Goal: Information Seeking & Learning: Learn about a topic

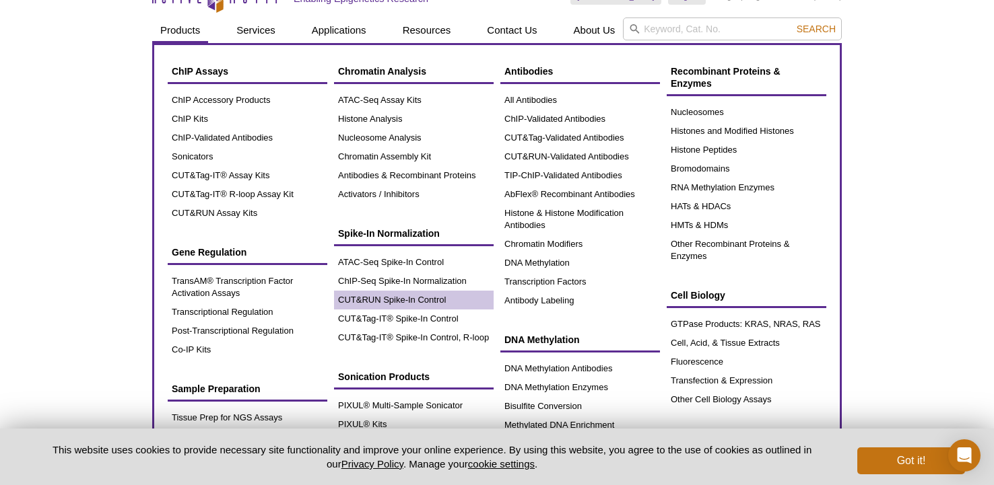
scroll to position [23, 0]
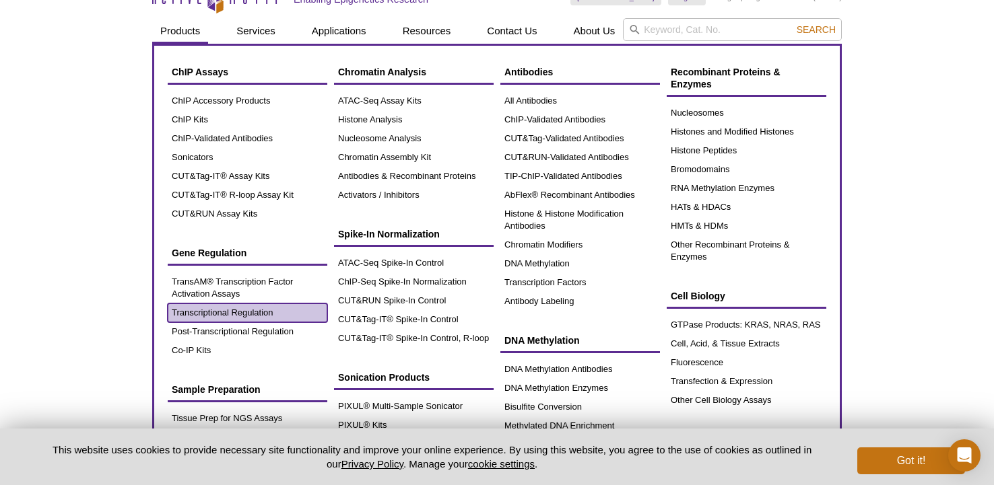
click at [199, 316] on link "Transcriptional Regulation" at bounding box center [248, 313] width 160 height 19
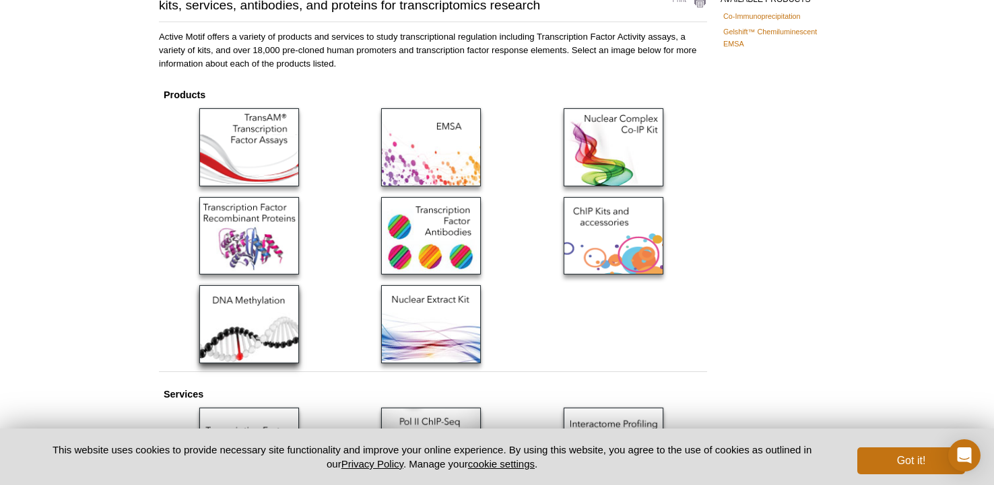
scroll to position [141, 0]
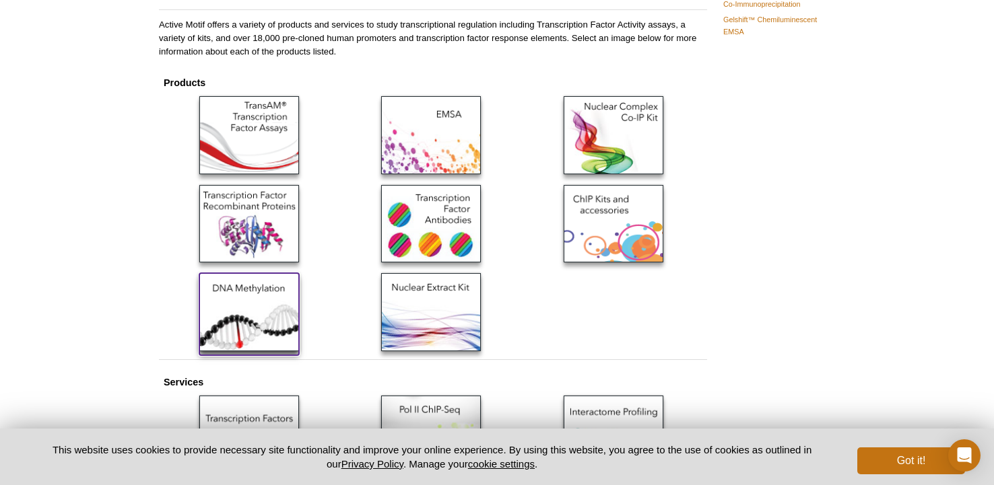
click at [226, 294] on img at bounding box center [249, 311] width 100 height 77
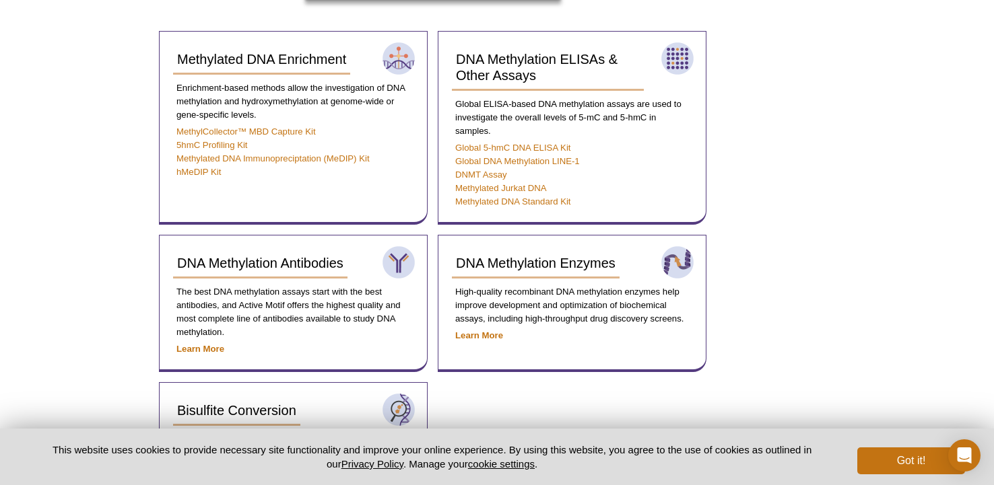
scroll to position [510, 0]
click at [479, 202] on link "Methylated DNA Standard Kit" at bounding box center [513, 201] width 116 height 10
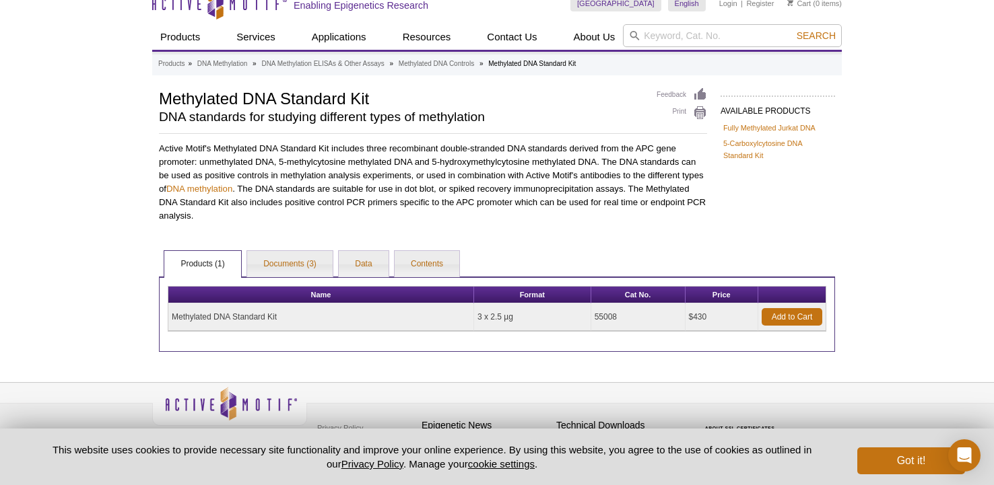
scroll to position [32, 0]
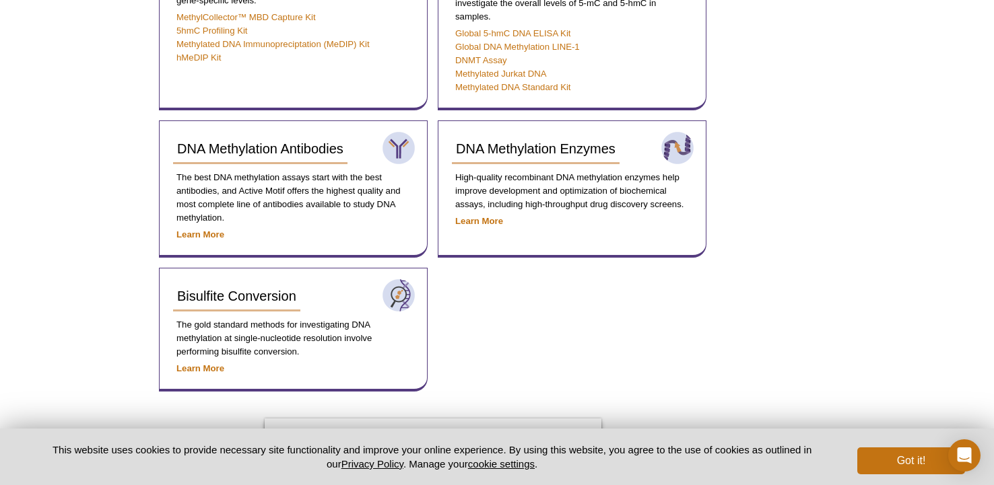
scroll to position [425, 0]
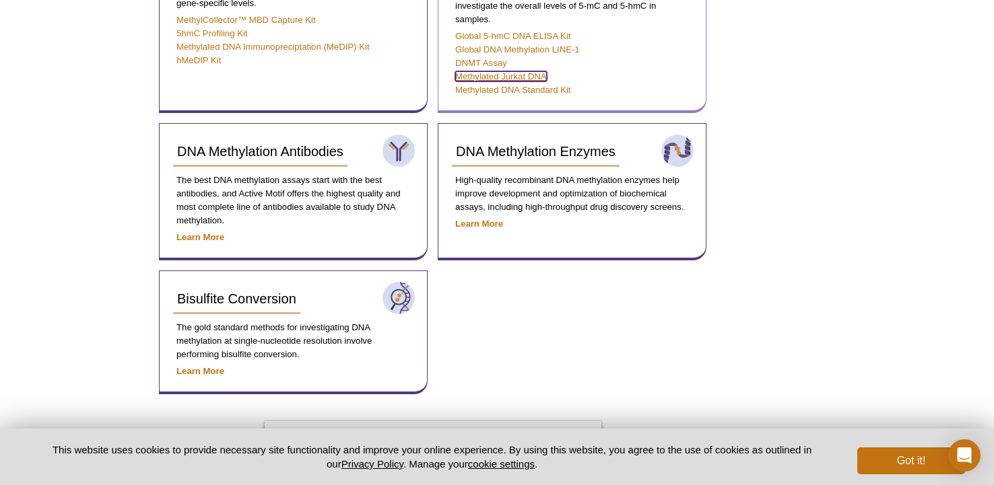
click at [461, 75] on link "Methylated Jurkat DNA" at bounding box center [501, 76] width 92 height 10
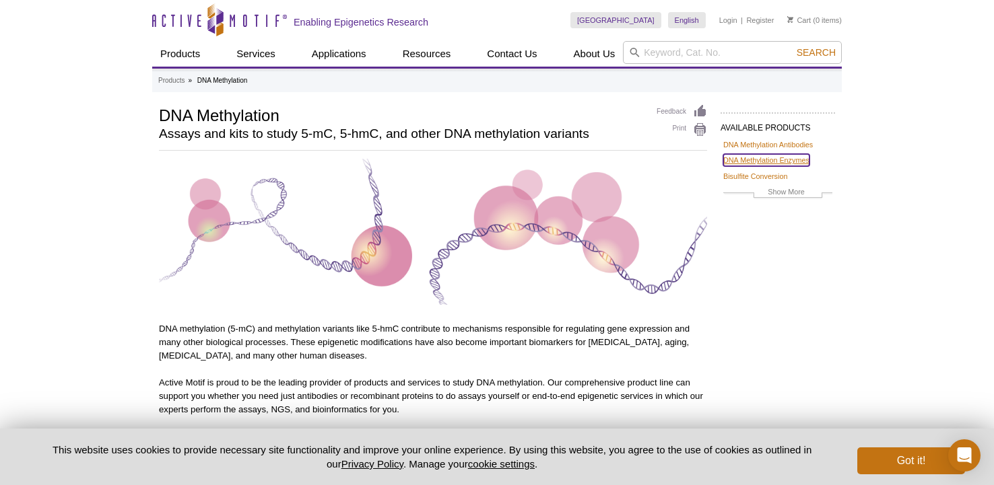
click at [742, 158] on link "DNA Methylation Enzymes" at bounding box center [766, 160] width 86 height 12
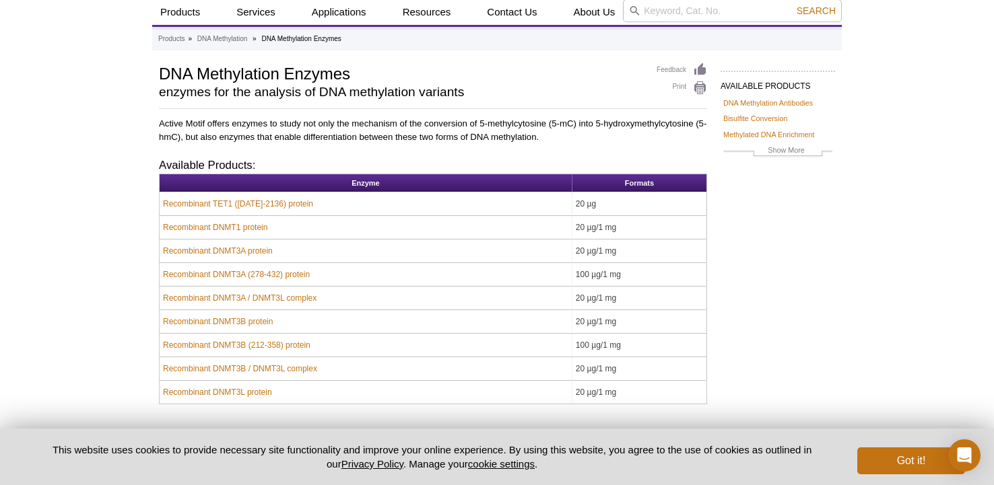
scroll to position [44, 0]
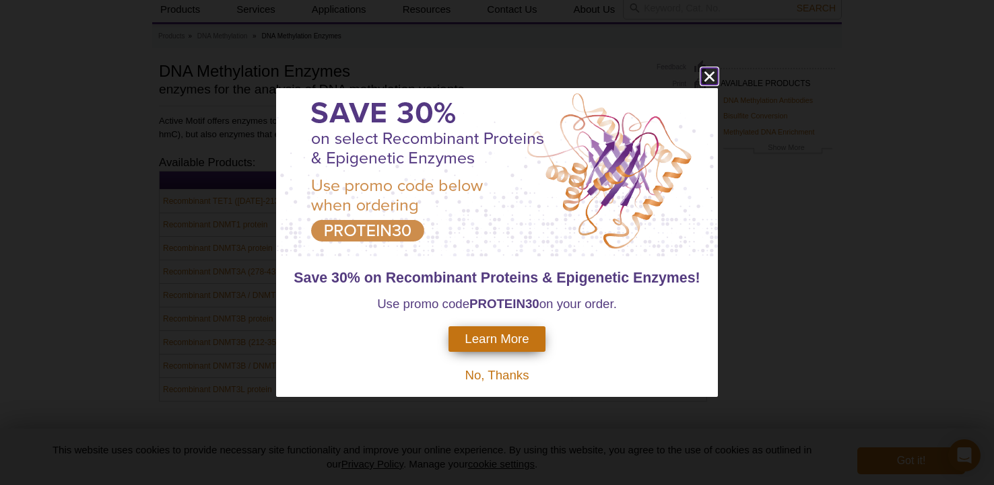
click at [709, 78] on icon "close" at bounding box center [709, 76] width 17 height 17
